Goal: Task Accomplishment & Management: Manage account settings

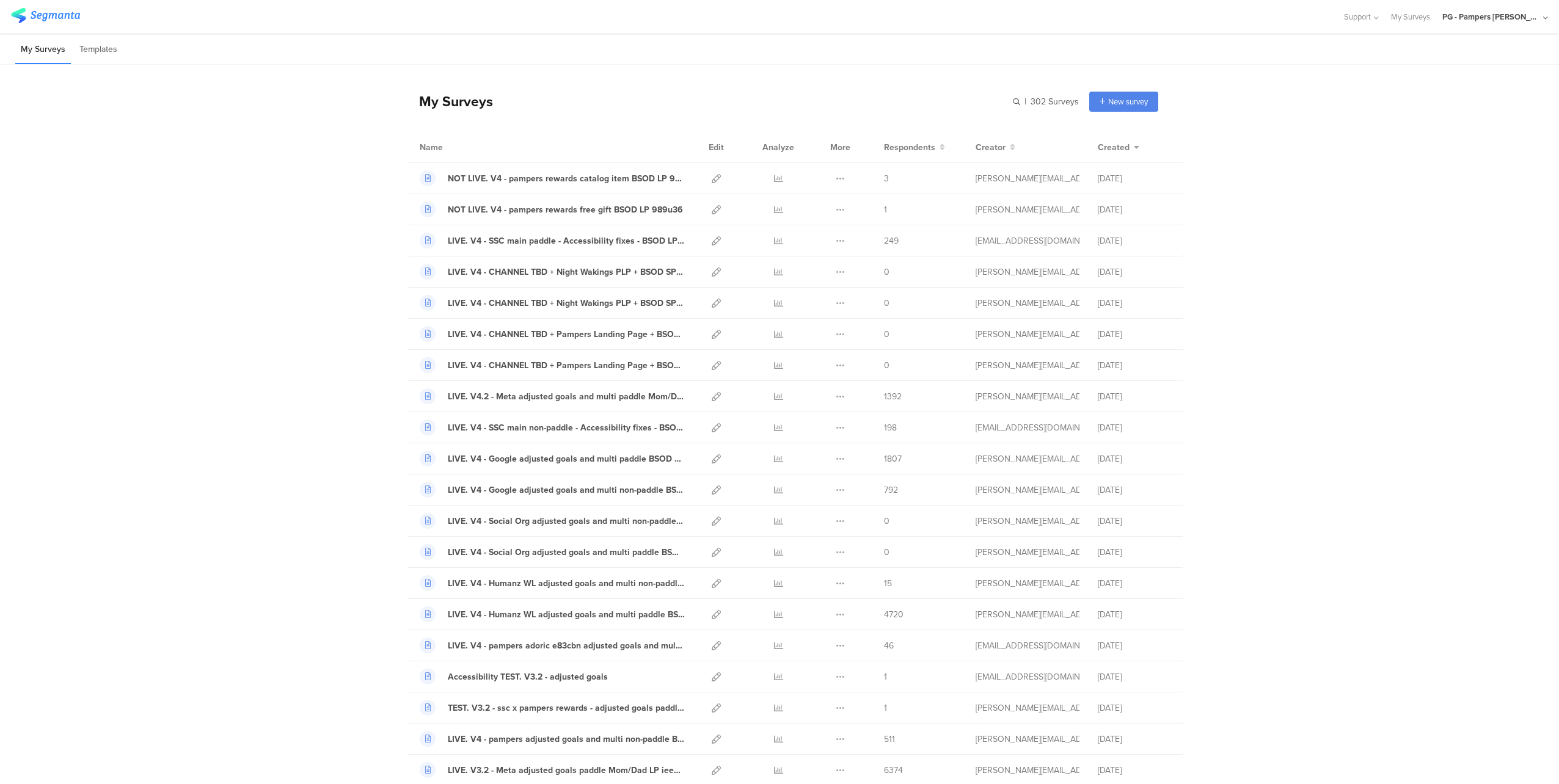
click at [1521, 21] on div "PG - Pampers [PERSON_NAME]" at bounding box center [1491, 17] width 97 height 12
click at [1479, 136] on span "PG - Pampers US Janrain" at bounding box center [1449, 132] width 86 height 12
